Goal: Download file/media

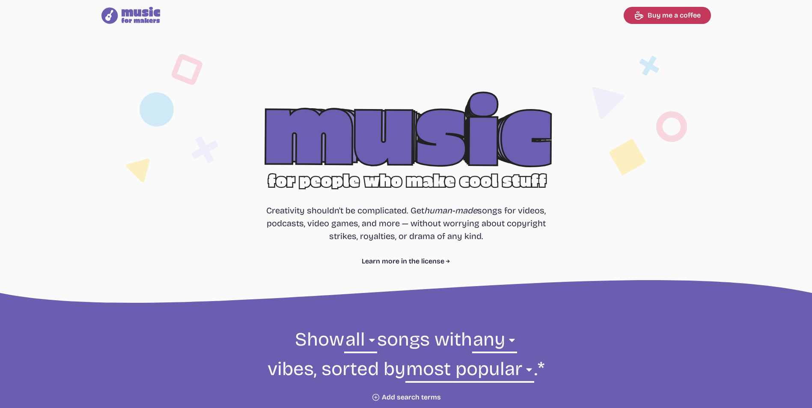
select select "most popular"
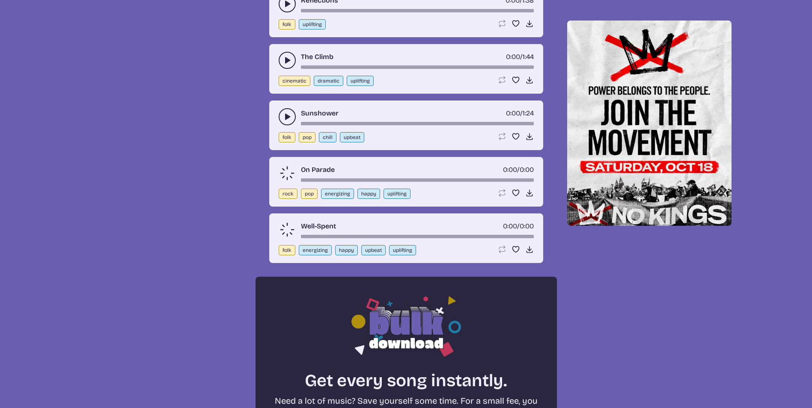
scroll to position [342, 0]
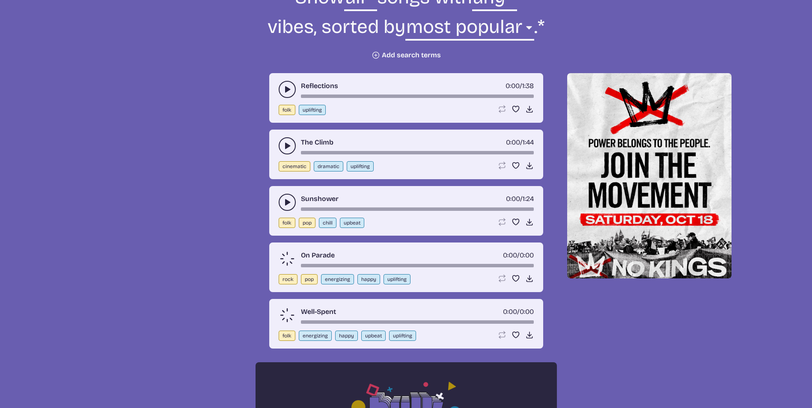
click at [289, 200] on icon "play-pause toggle" at bounding box center [287, 202] width 9 height 9
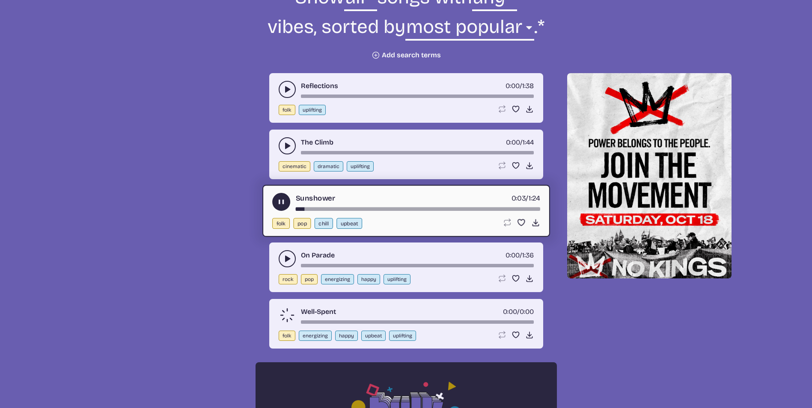
click at [279, 203] on use "play-pause toggle" at bounding box center [281, 202] width 9 height 9
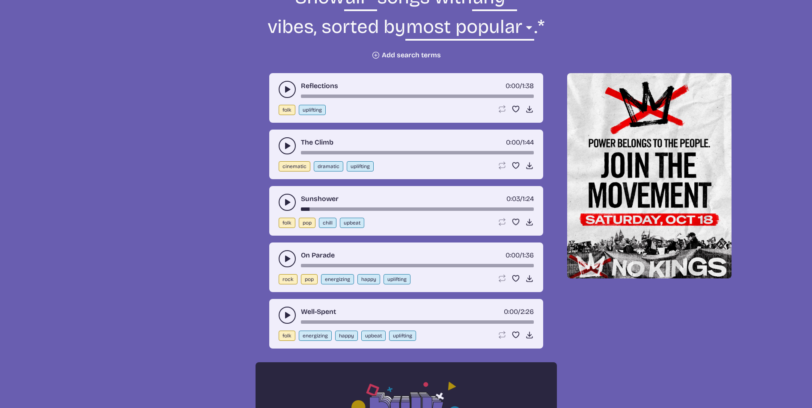
click at [285, 259] on use "play-pause toggle" at bounding box center [287, 259] width 9 height 9
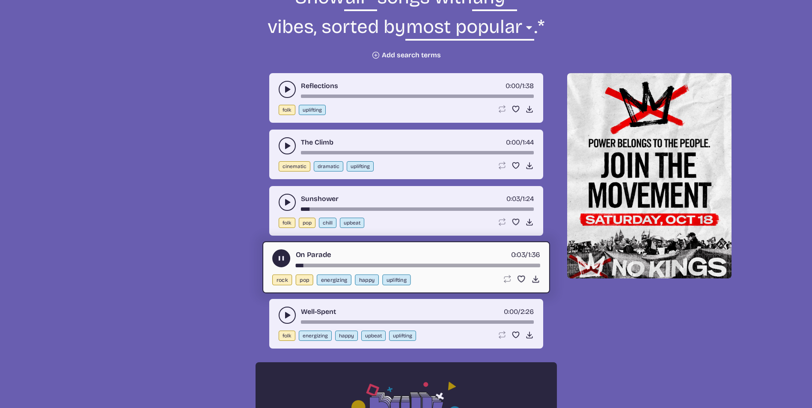
click at [277, 260] on icon "play-pause toggle" at bounding box center [281, 258] width 9 height 9
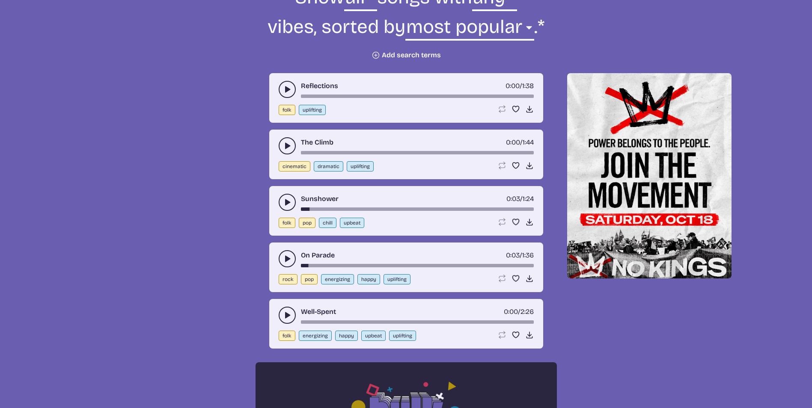
click at [287, 319] on icon "play-pause toggle" at bounding box center [287, 315] width 9 height 9
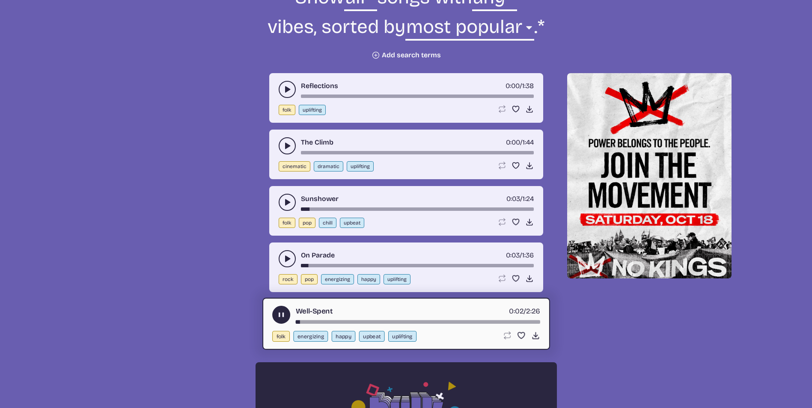
click at [285, 318] on icon "play-pause toggle" at bounding box center [281, 315] width 9 height 9
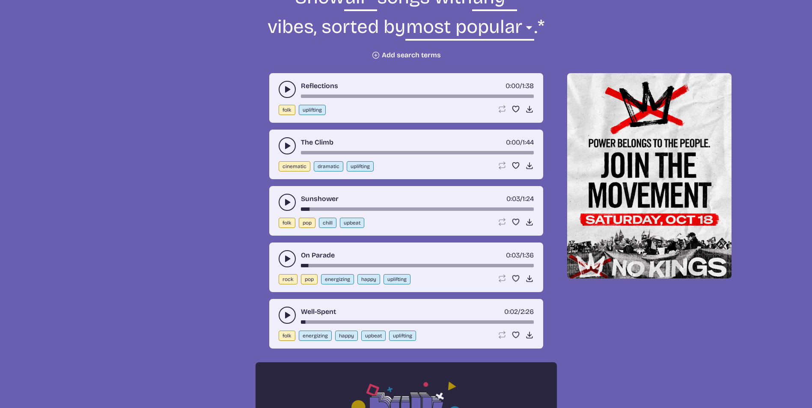
click at [286, 148] on use "play-pause toggle" at bounding box center [287, 146] width 9 height 9
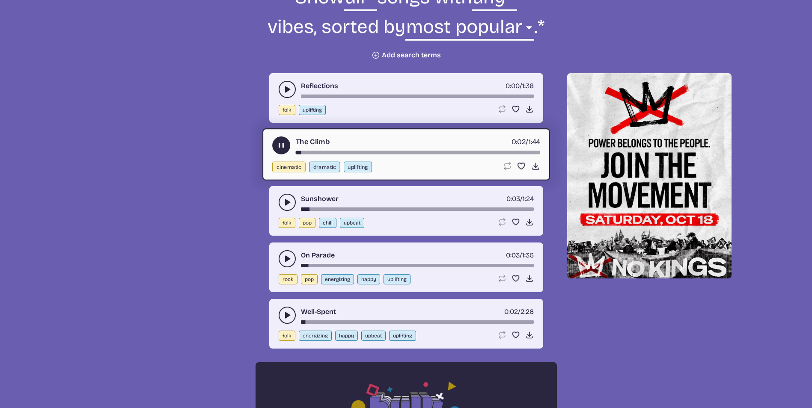
click at [281, 137] on button "play-pause toggle" at bounding box center [281, 146] width 18 height 18
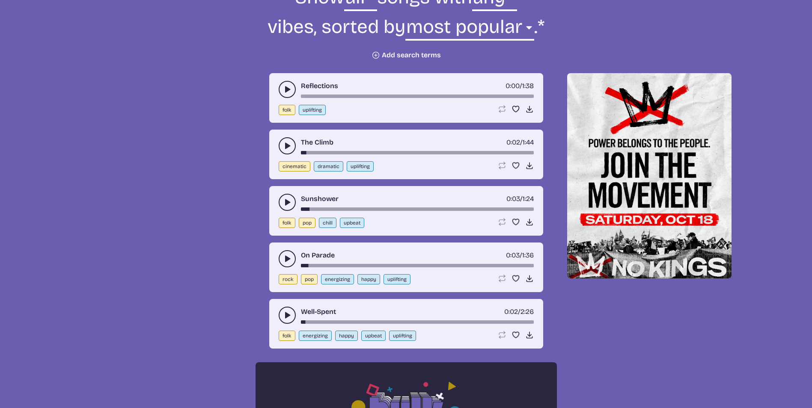
click at [287, 90] on use "play-pause toggle" at bounding box center [287, 89] width 9 height 9
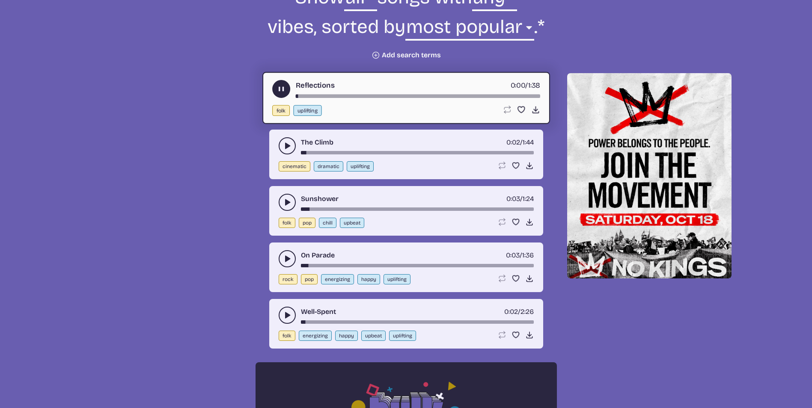
click at [286, 90] on button "play-pause toggle" at bounding box center [281, 89] width 18 height 18
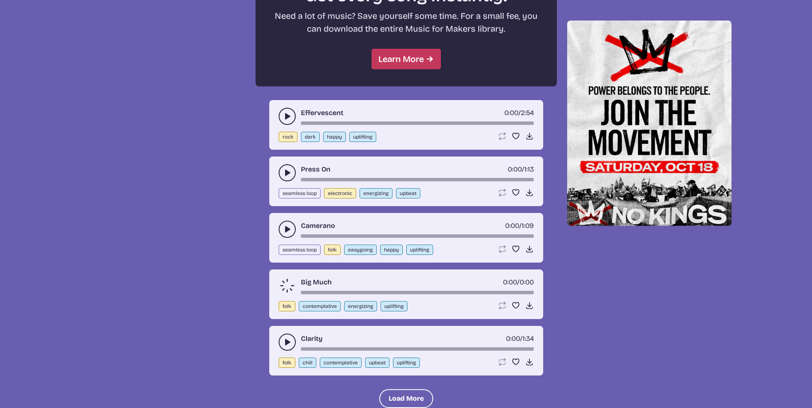
scroll to position [942, 0]
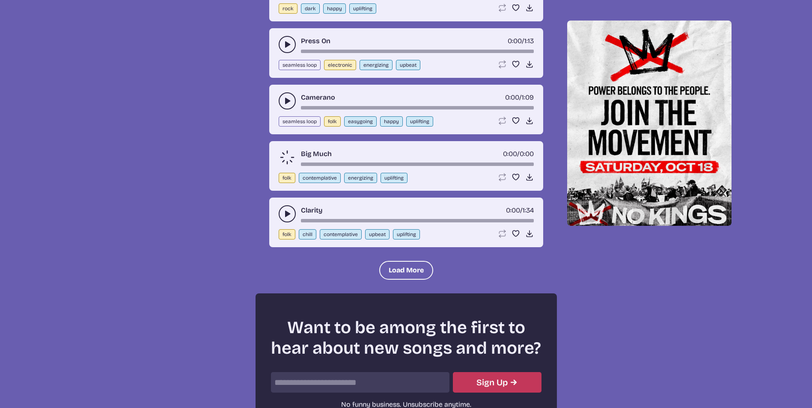
click at [286, 216] on use "play-pause toggle" at bounding box center [287, 214] width 9 height 9
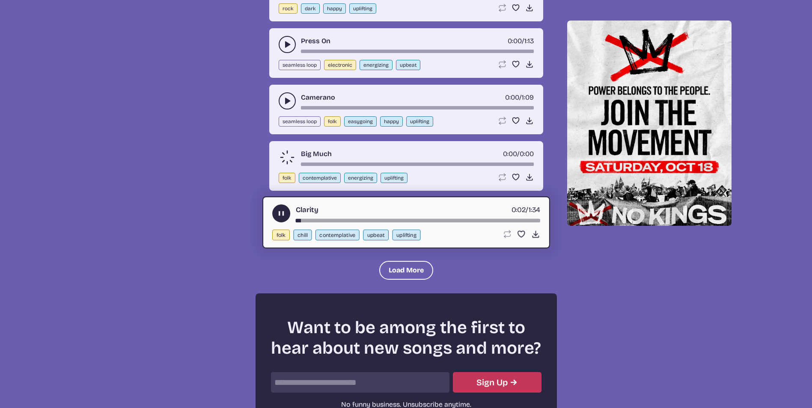
click at [282, 215] on use "play-pause toggle" at bounding box center [281, 213] width 9 height 9
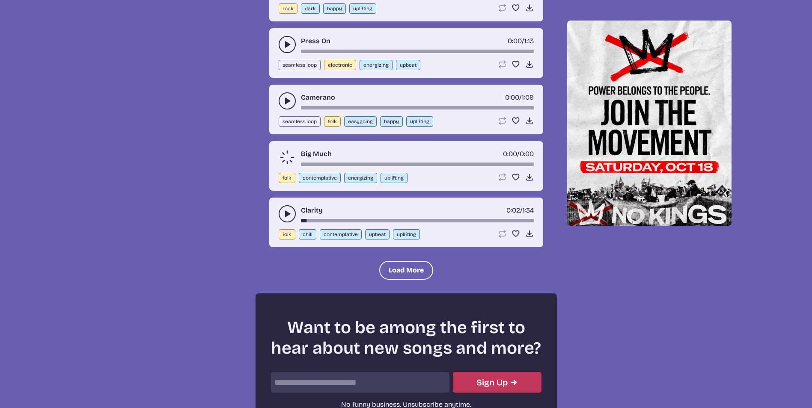
click at [291, 103] on icon "play-pause toggle" at bounding box center [287, 101] width 9 height 9
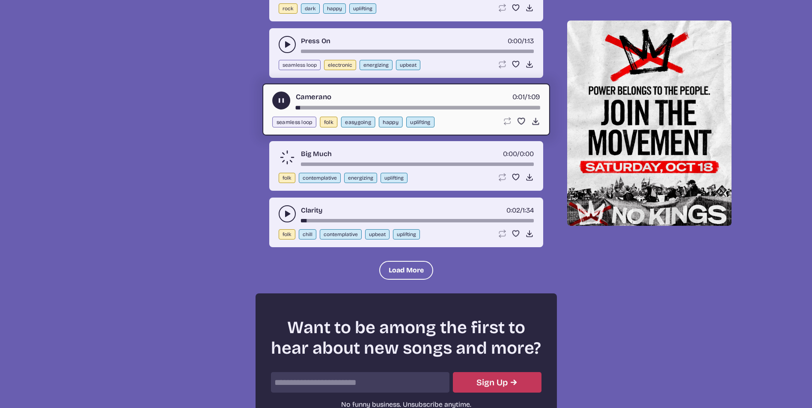
click at [281, 102] on use "play-pause toggle" at bounding box center [281, 100] width 9 height 9
click at [281, 102] on button "play-pause toggle" at bounding box center [281, 101] width 18 height 18
drag, startPoint x: 280, startPoint y: 98, endPoint x: 279, endPoint y: 68, distance: 30.4
click at [280, 98] on icon "play-pause toggle" at bounding box center [281, 100] width 9 height 9
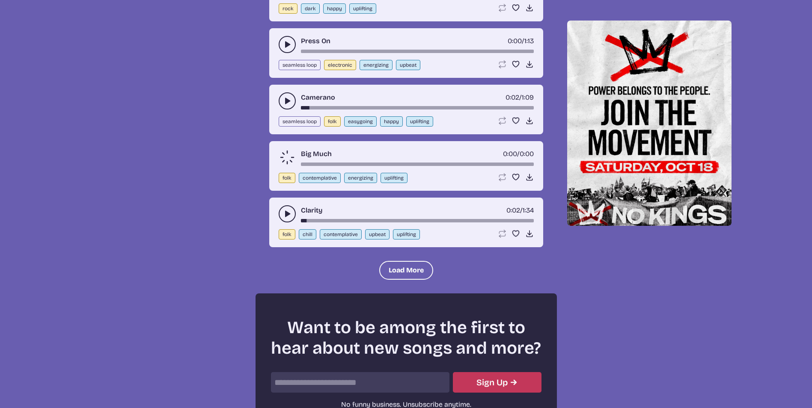
click at [284, 38] on button "play-pause toggle" at bounding box center [287, 44] width 17 height 17
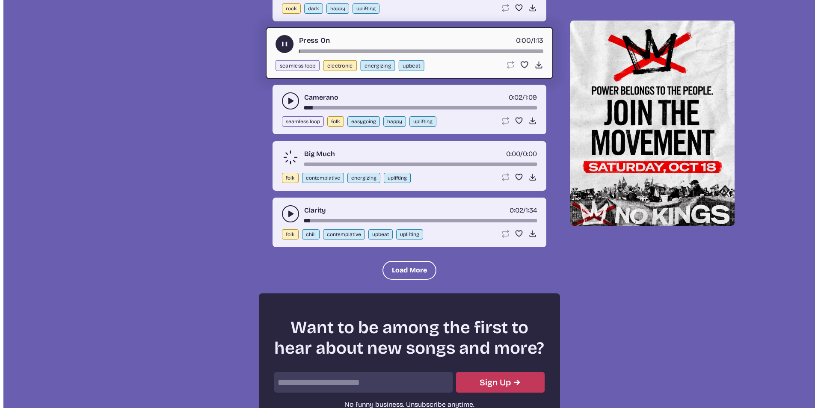
scroll to position [813, 0]
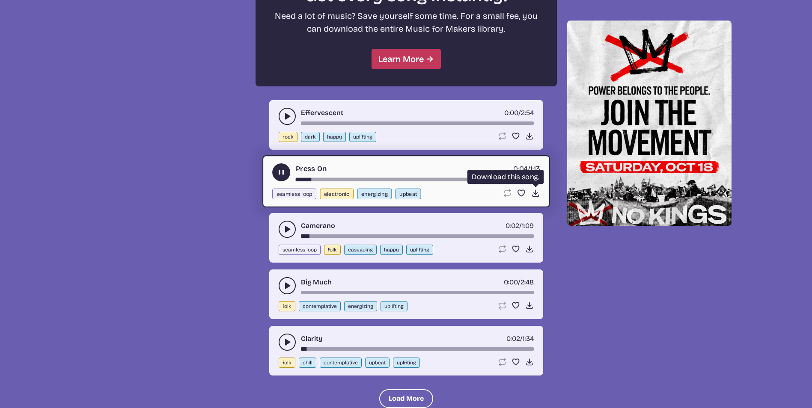
click at [534, 194] on icon "Download song" at bounding box center [535, 193] width 9 height 9
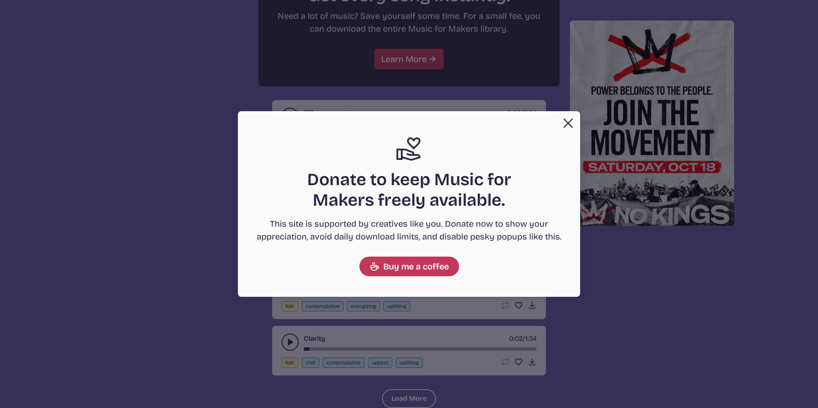
click at [570, 125] on button "Close" at bounding box center [568, 123] width 17 height 17
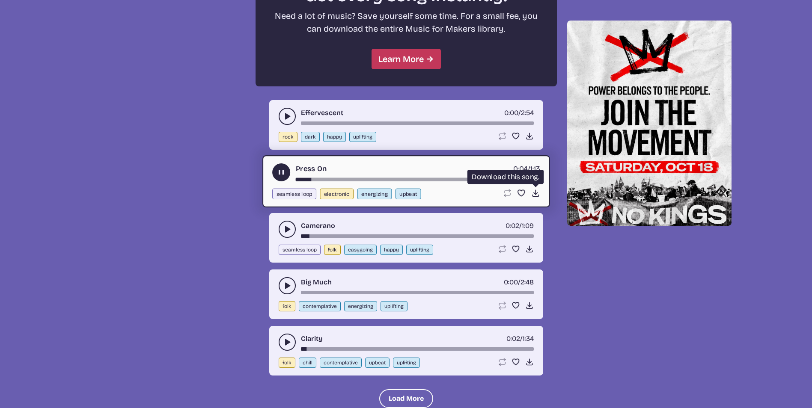
click at [536, 194] on use at bounding box center [535, 193] width 9 height 9
